Goal: Use online tool/utility: Use online tool/utility

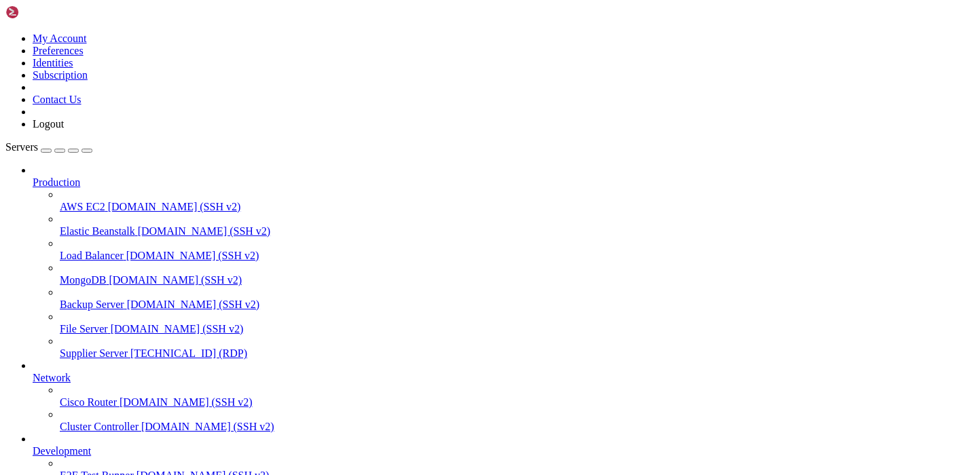
drag, startPoint x: 231, startPoint y: 938, endPoint x: 156, endPoint y: 941, distance: 74.8
